Goal: Task Accomplishment & Management: Manage account settings

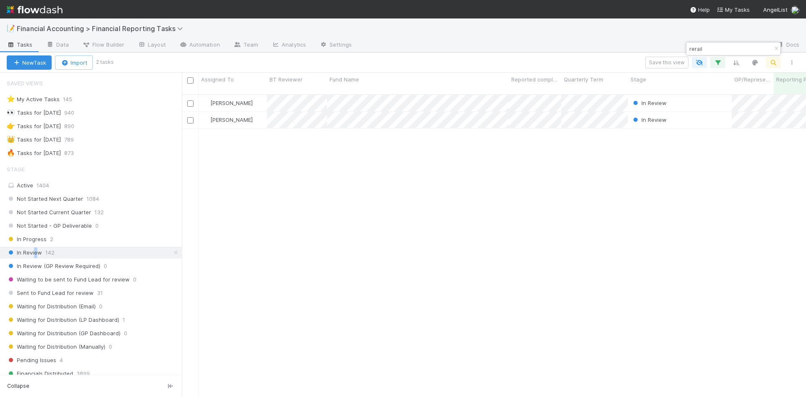
scroll to position [126, 0]
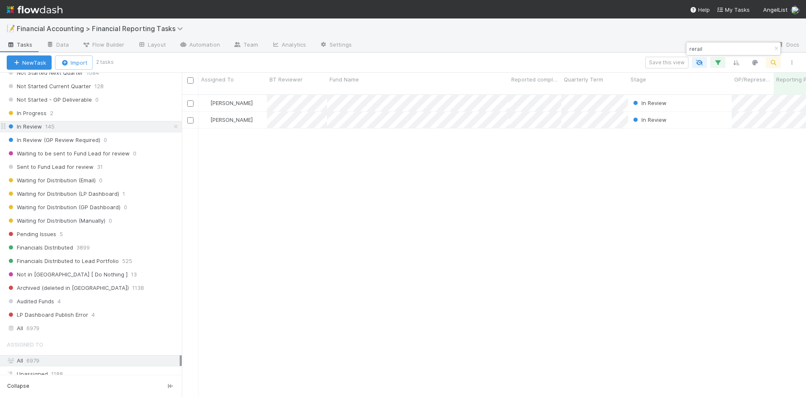
click at [32, 127] on span "In Review" at bounding box center [24, 126] width 35 height 10
click at [32, 128] on span "In Review" at bounding box center [24, 126] width 35 height 10
click at [776, 48] on icon "button" at bounding box center [776, 48] width 8 height 5
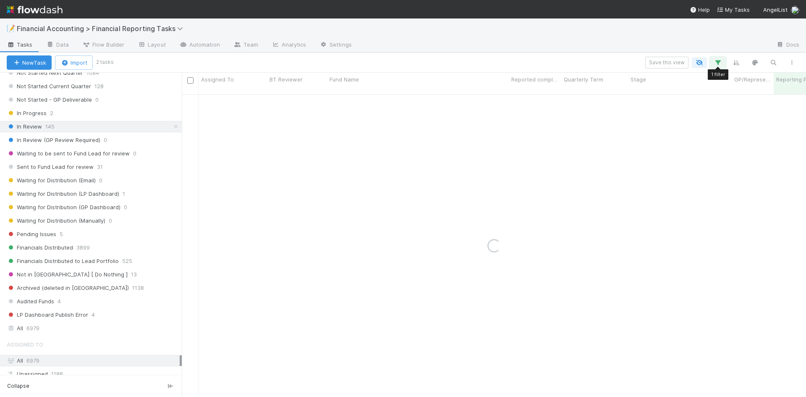
click at [716, 62] on icon "button" at bounding box center [717, 63] width 8 height 8
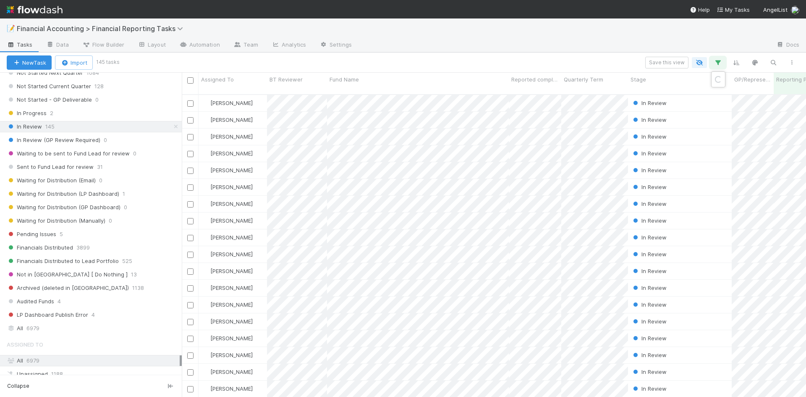
scroll to position [303, 618]
click at [568, 63] on div "1 filter Reset Filters If Reporting Period is [DATE] And.. Or if..." at bounding box center [403, 198] width 806 height 397
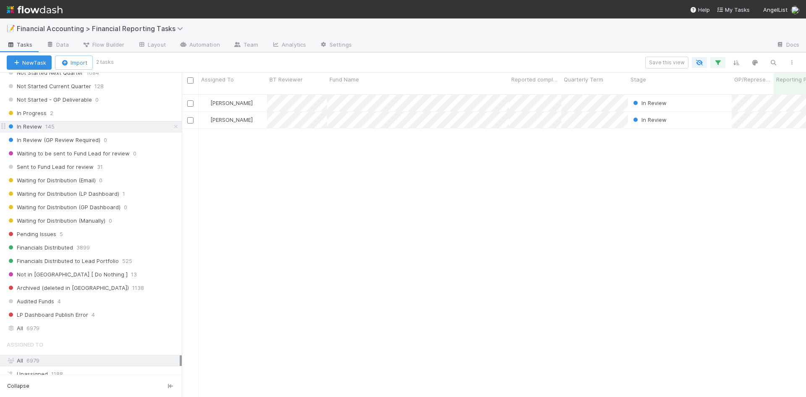
click at [29, 127] on span "In Review" at bounding box center [24, 126] width 35 height 10
click at [28, 127] on span "In Review" at bounding box center [24, 126] width 35 height 10
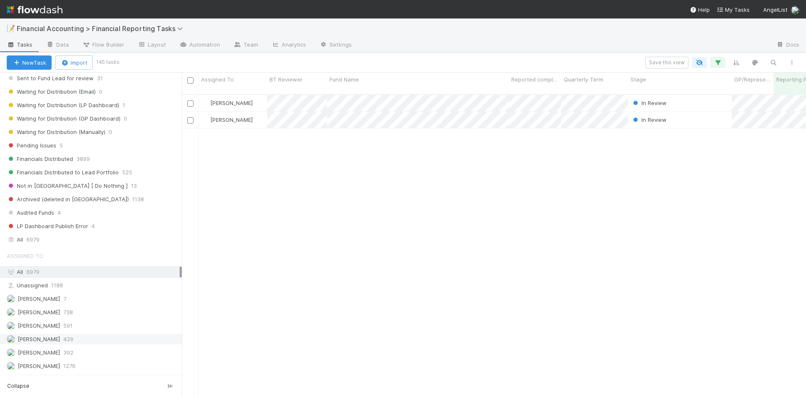
scroll to position [250, 0]
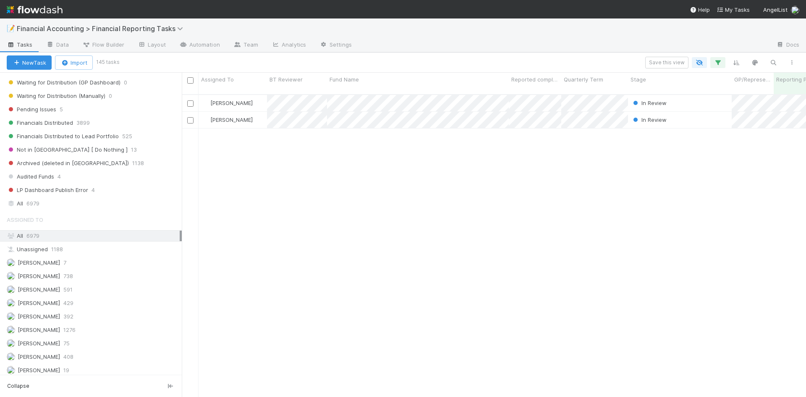
click at [31, 236] on span "6979" at bounding box center [32, 235] width 13 height 7
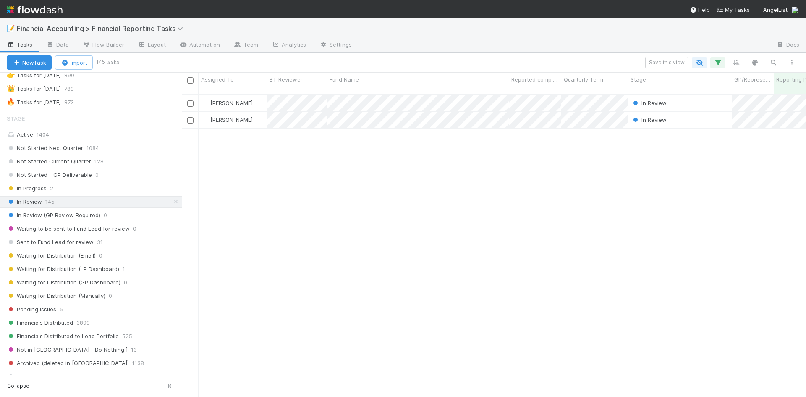
scroll to position [41, 0]
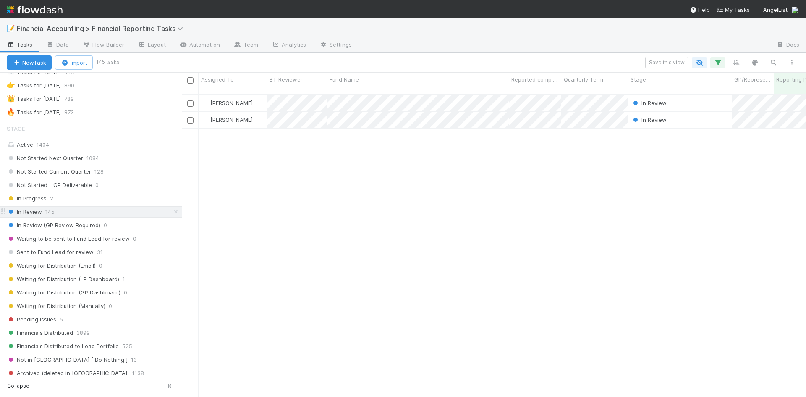
click at [39, 216] on span "In Review" at bounding box center [24, 211] width 35 height 10
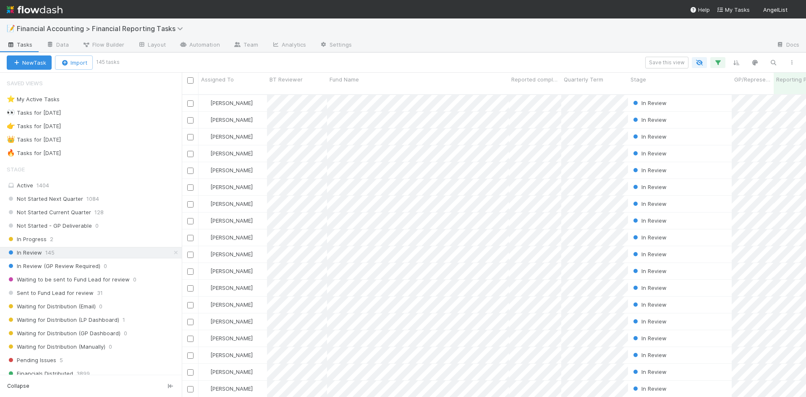
scroll to position [303, 618]
click at [244, 81] on div "Assigned To" at bounding box center [233, 79] width 64 height 8
click at [235, 96] on div "Sort A → Z" at bounding box center [249, 95] width 96 height 13
click at [371, 83] on div "Fund Name" at bounding box center [417, 79] width 177 height 8
click at [379, 91] on div "Sort A → Z" at bounding box center [378, 95] width 96 height 13
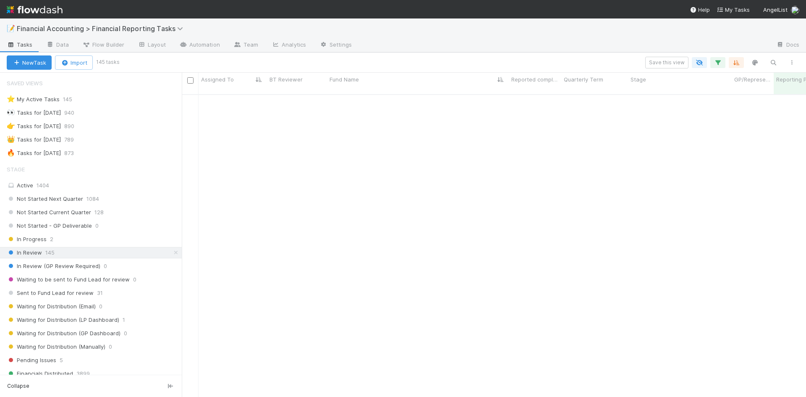
scroll to position [504, 0]
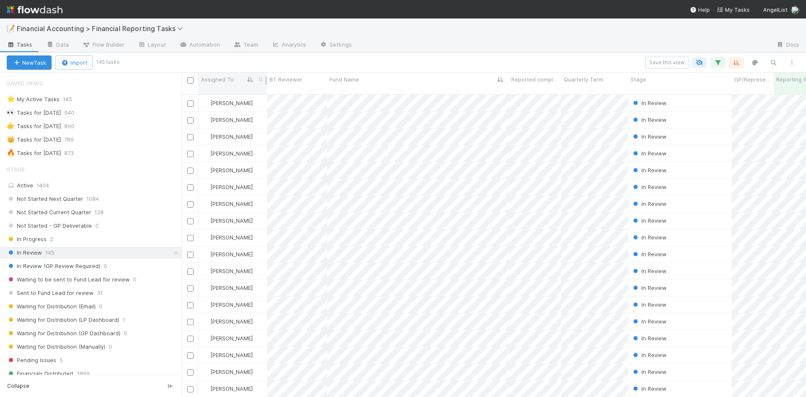
click at [235, 77] on div "Assigned To" at bounding box center [233, 79] width 64 height 8
click at [244, 111] on div "Sort Z → A" at bounding box center [249, 108] width 96 height 13
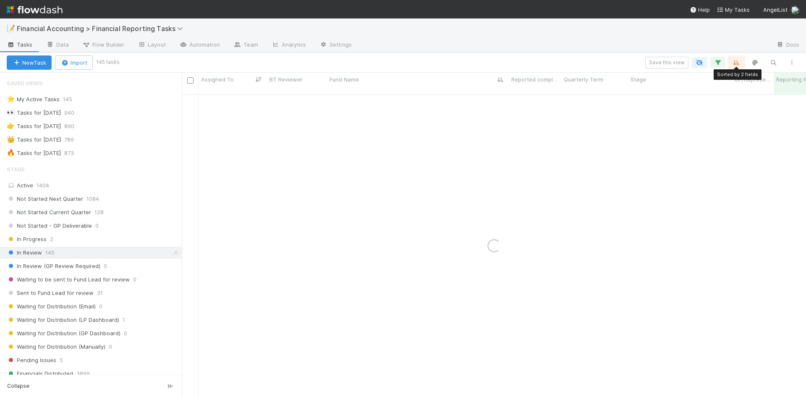
click at [739, 61] on icon "button" at bounding box center [736, 63] width 8 height 8
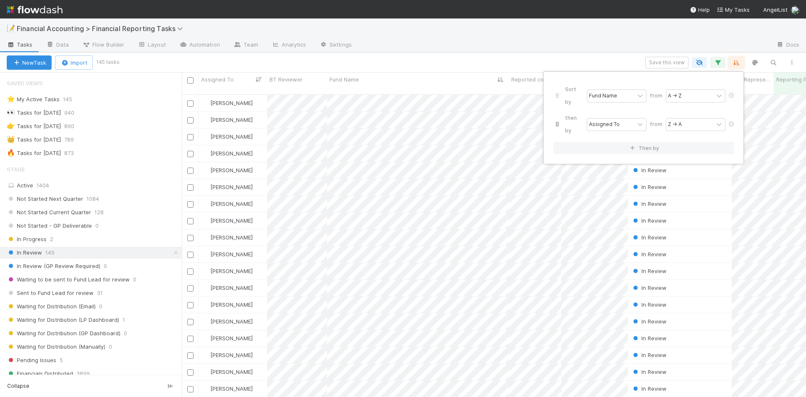
scroll to position [303, 618]
drag, startPoint x: 559, startPoint y: 106, endPoint x: 559, endPoint y: 88, distance: 18.0
click at [559, 88] on div "Sort by Fund Name from A → Z then by Assigned To from Z → A" at bounding box center [643, 109] width 180 height 57
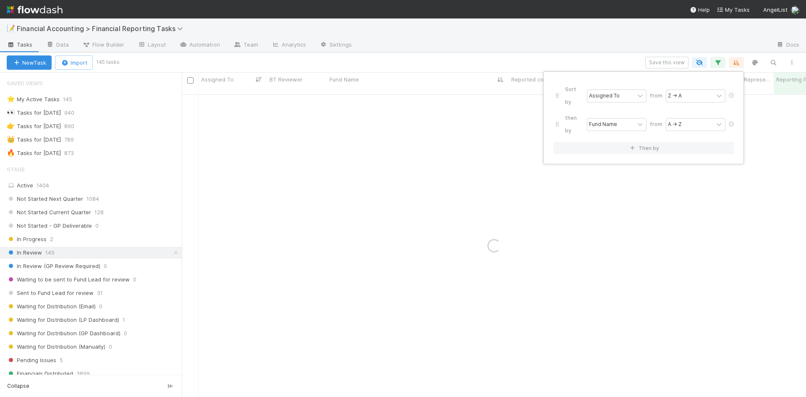
click at [512, 59] on div "Sort by Assigned To from Z → A then by Fund Name from A → Z Then by" at bounding box center [403, 198] width 806 height 397
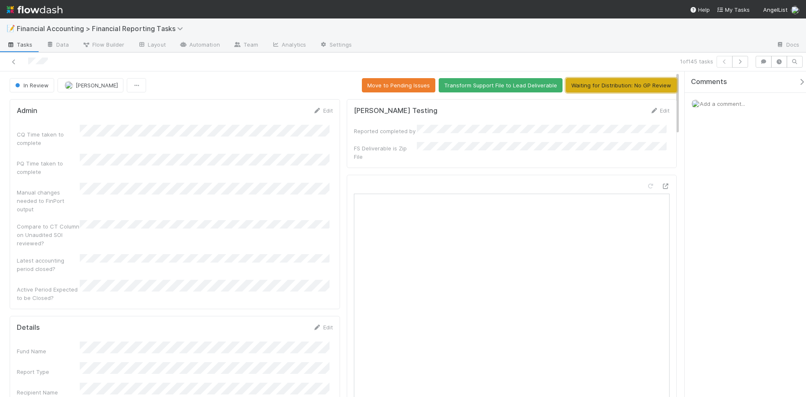
click at [630, 90] on button "Waiting for Distribution: No GP Review" at bounding box center [621, 85] width 111 height 14
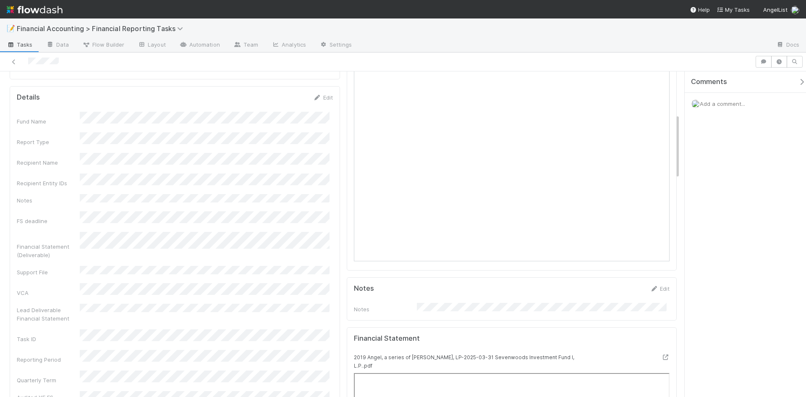
scroll to position [210, 0]
